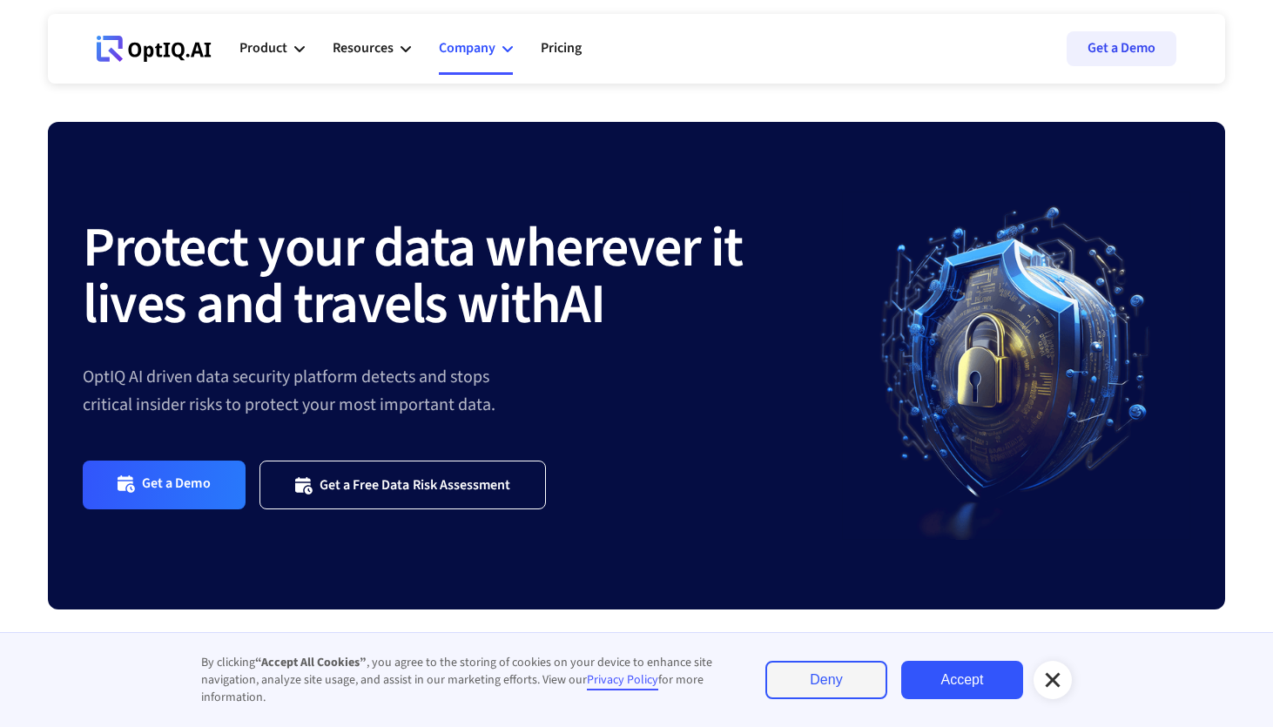
click at [505, 50] on icon at bounding box center [508, 49] width 10 height 6
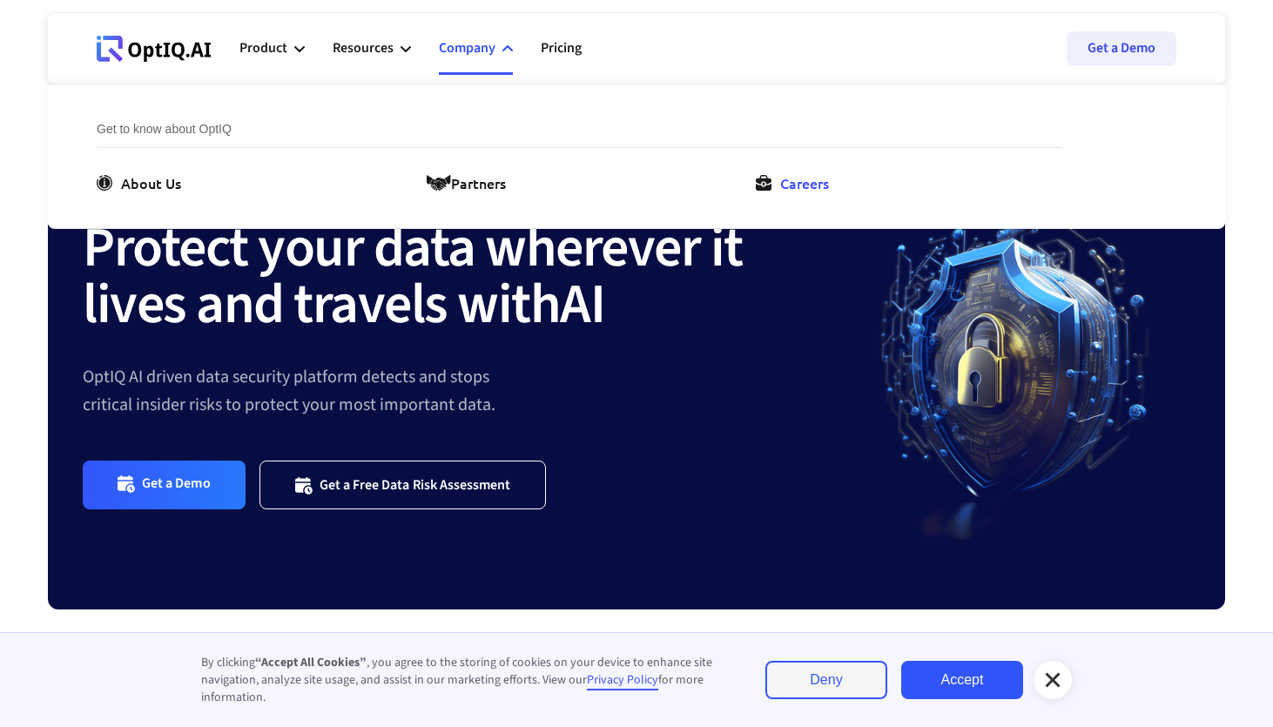
click at [800, 187] on div "Careers" at bounding box center [804, 182] width 49 height 21
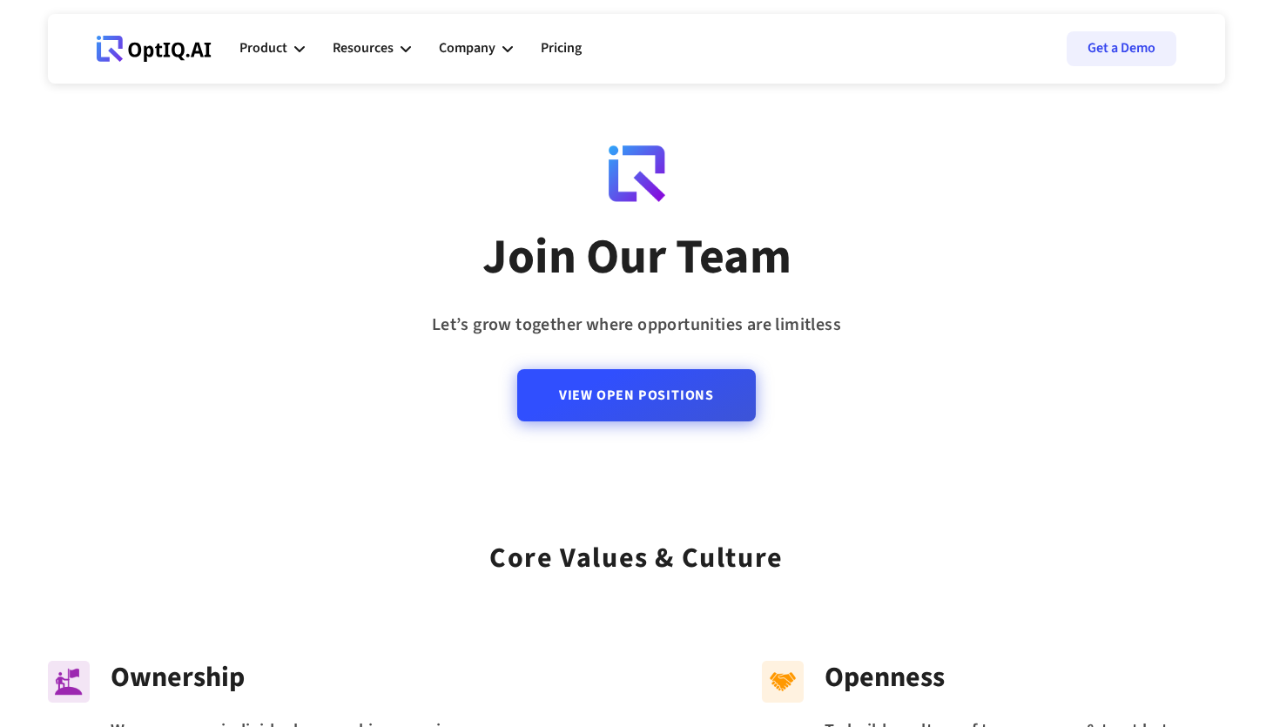
click at [632, 417] on link "View Open Positions" at bounding box center [636, 395] width 239 height 52
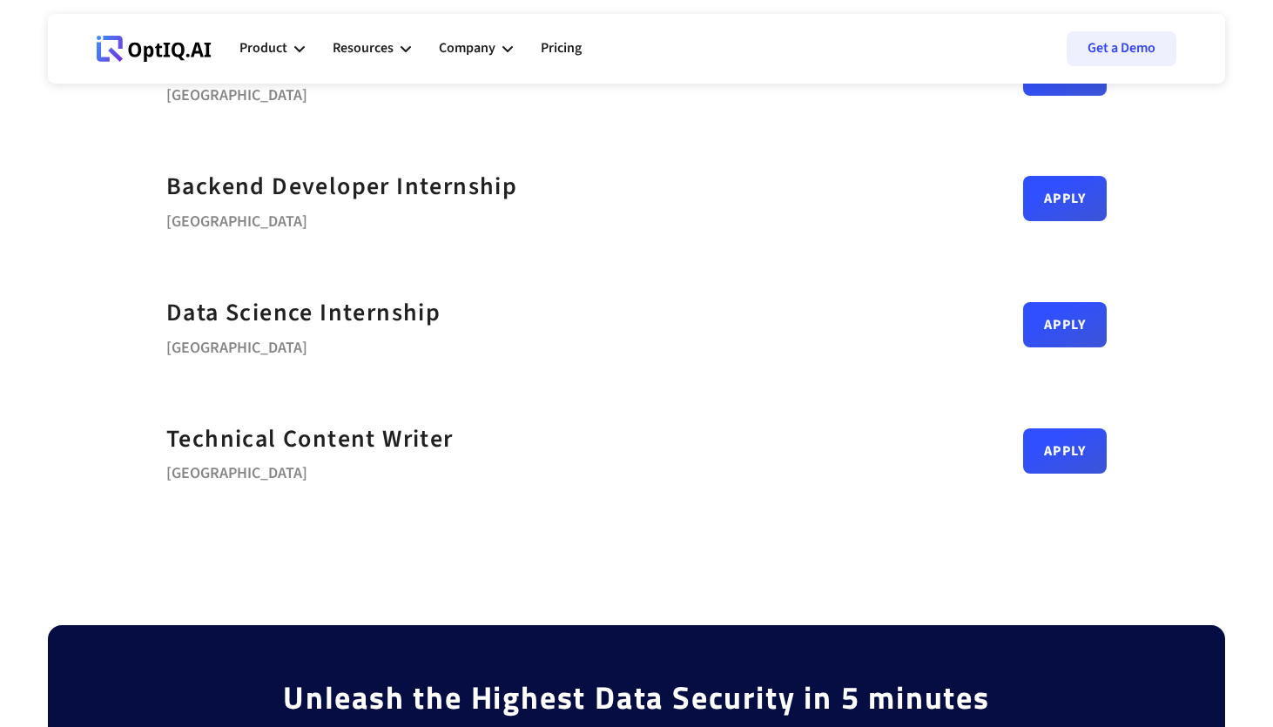
scroll to position [820, 0]
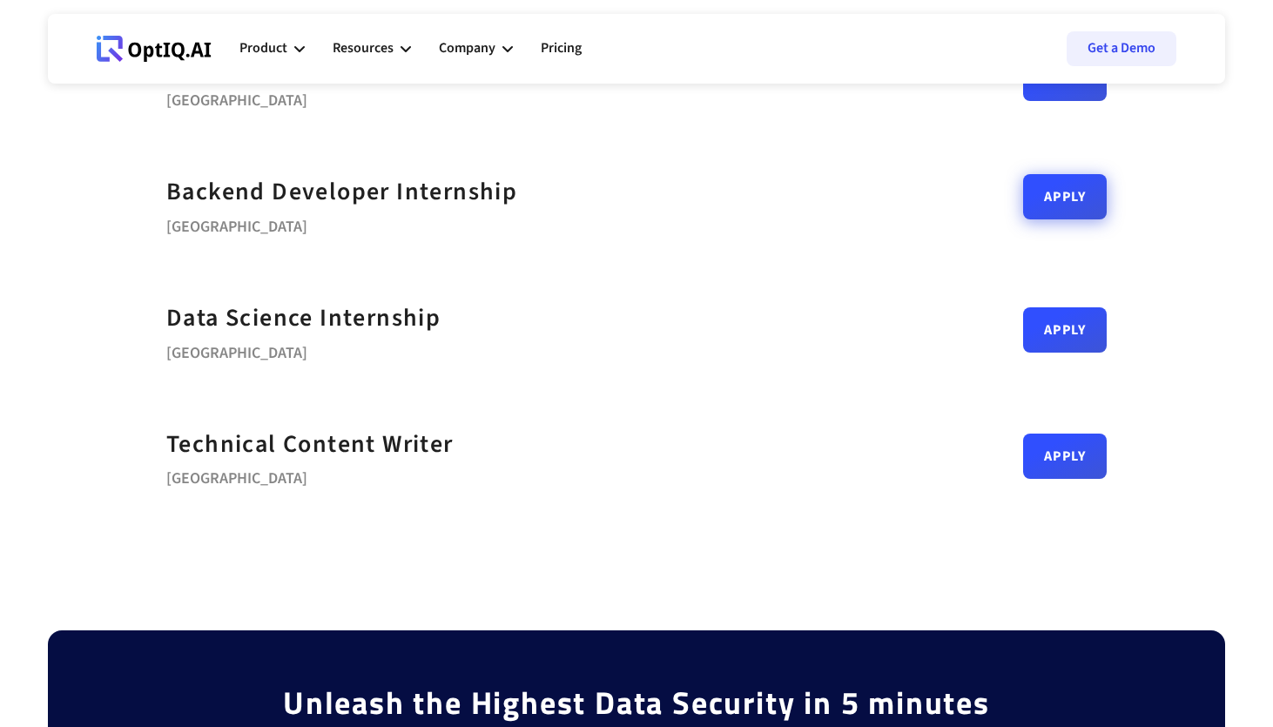
click at [1071, 191] on link "Apply" at bounding box center [1065, 196] width 84 height 45
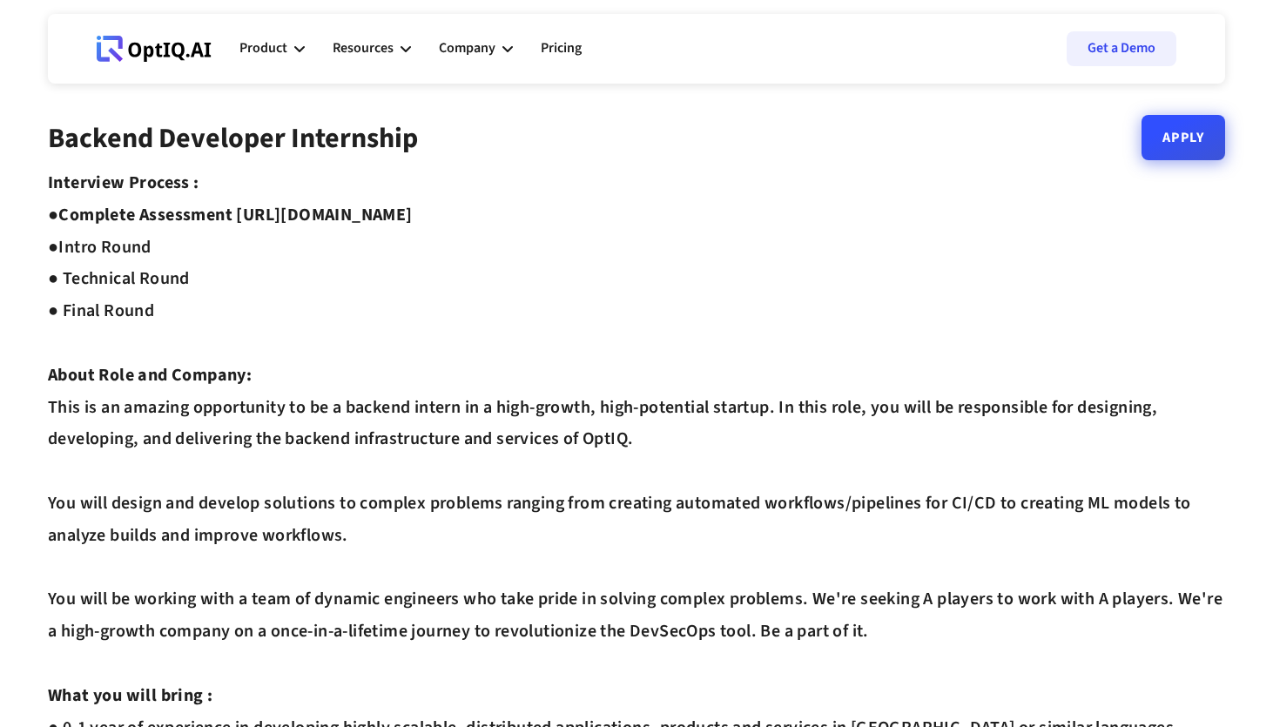
click at [1172, 135] on link "Apply" at bounding box center [1184, 137] width 84 height 45
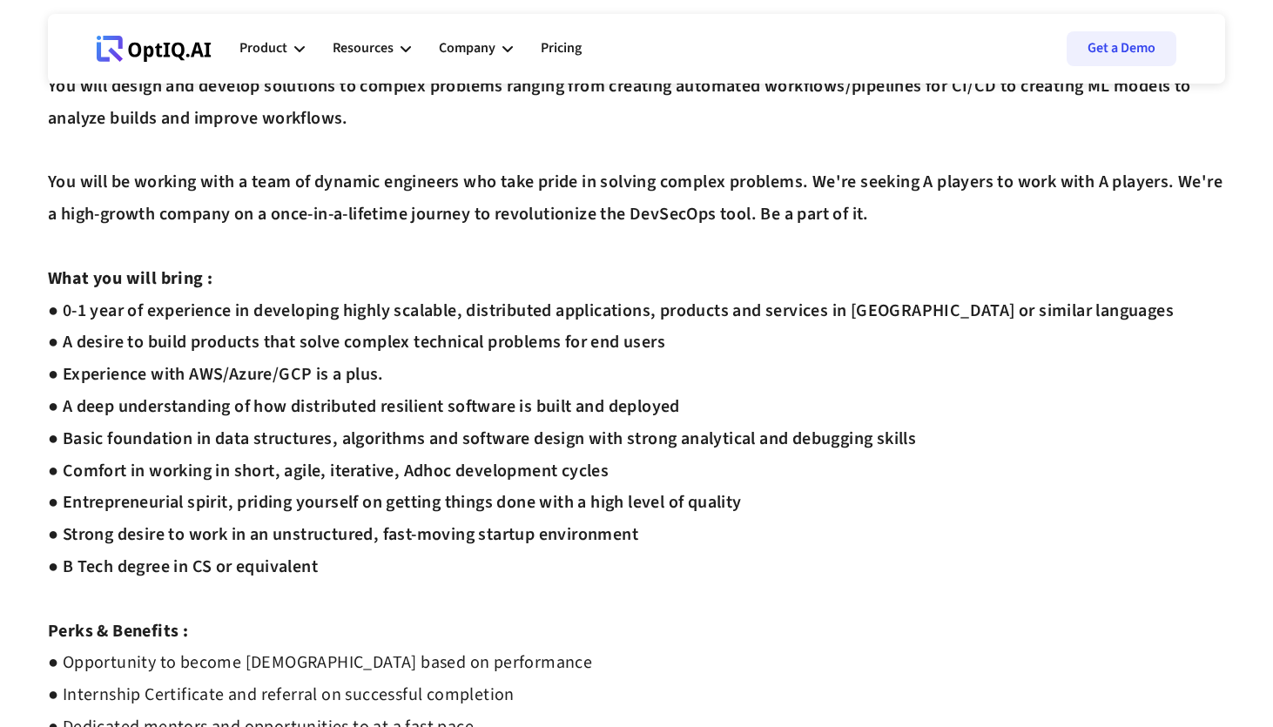
scroll to position [418, 0]
